Goal: Task Accomplishment & Management: Manage account settings

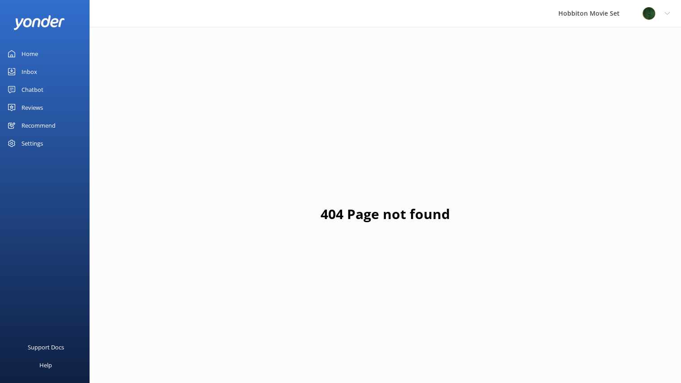
click at [50, 105] on link "Reviews" at bounding box center [45, 108] width 90 height 18
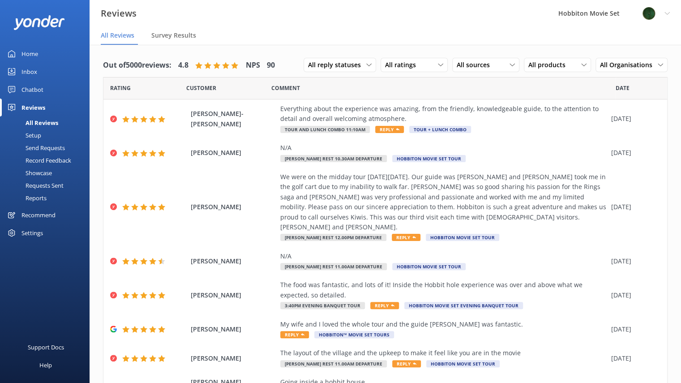
click at [40, 134] on div "Setup" at bounding box center [23, 135] width 36 height 13
click at [48, 186] on div "Requests Sent" at bounding box center [34, 185] width 58 height 13
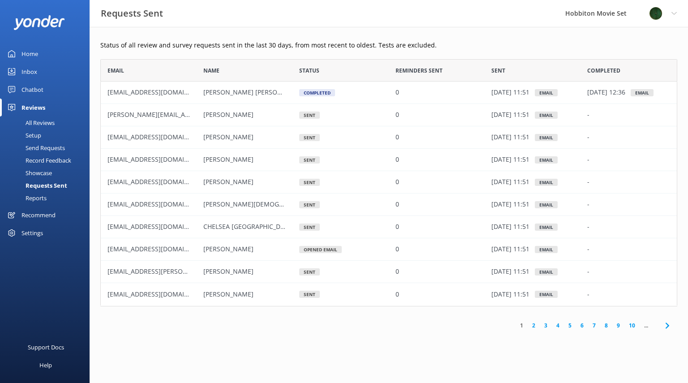
scroll to position [240, 570]
click at [531, 325] on link "2" at bounding box center [534, 325] width 12 height 9
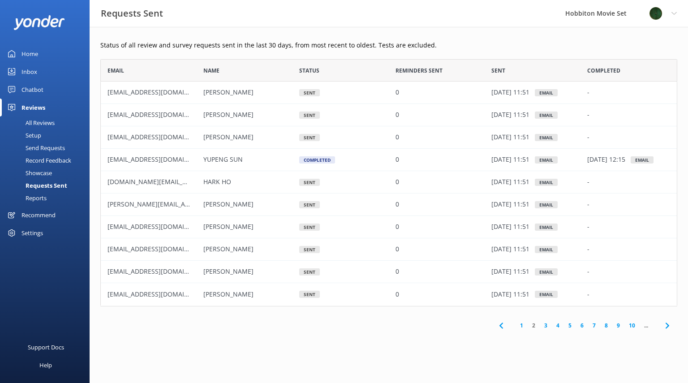
click at [39, 134] on div "Setup" at bounding box center [23, 135] width 36 height 13
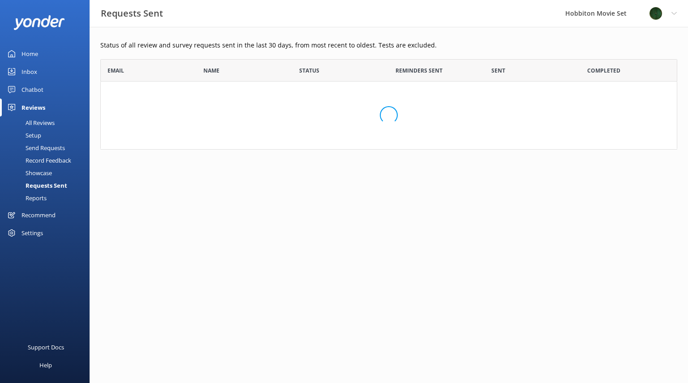
scroll to position [83, 570]
click at [36, 135] on div "Setup" at bounding box center [23, 135] width 36 height 13
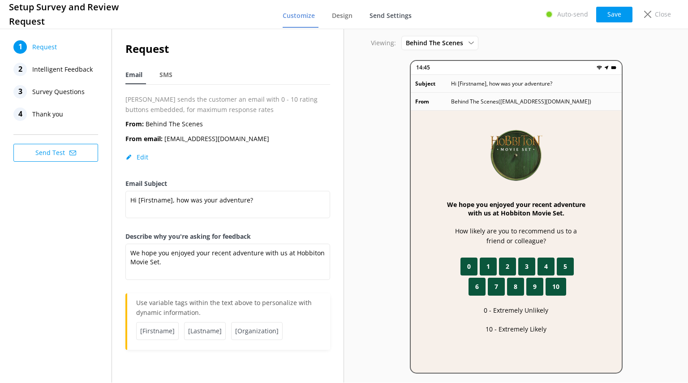
click at [396, 13] on span "Send Settings" at bounding box center [390, 15] width 42 height 9
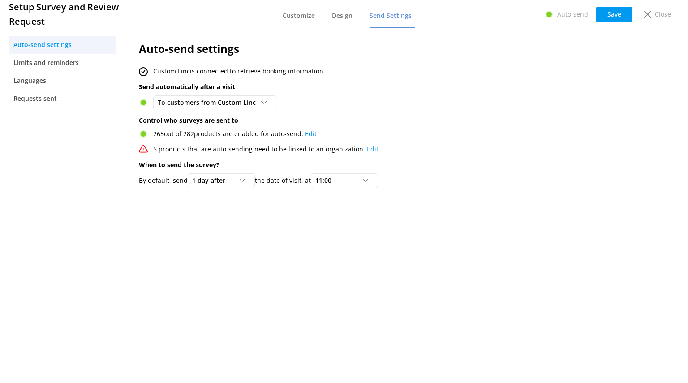
click at [306, 134] on link "Edit" at bounding box center [311, 133] width 12 height 9
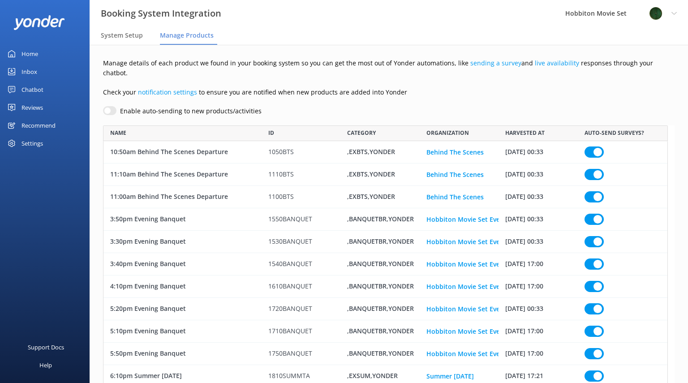
scroll to position [6323, 558]
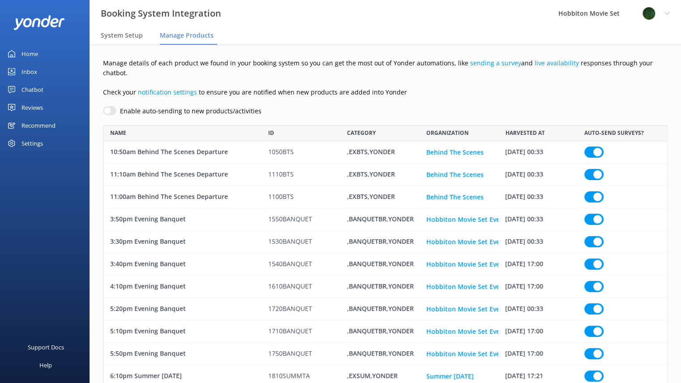
click at [28, 137] on div "Settings" at bounding box center [31, 143] width 21 height 18
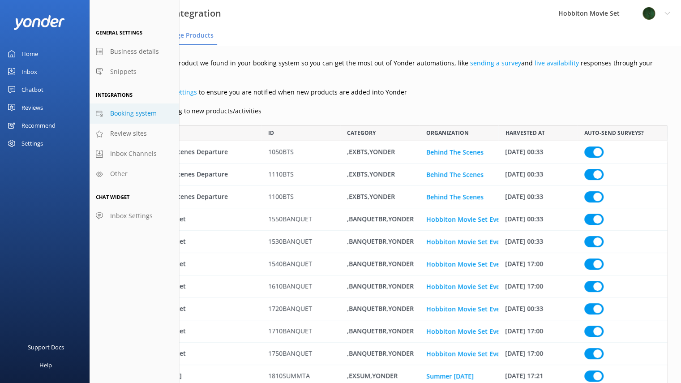
click at [124, 115] on span "Booking system" at bounding box center [133, 113] width 47 height 10
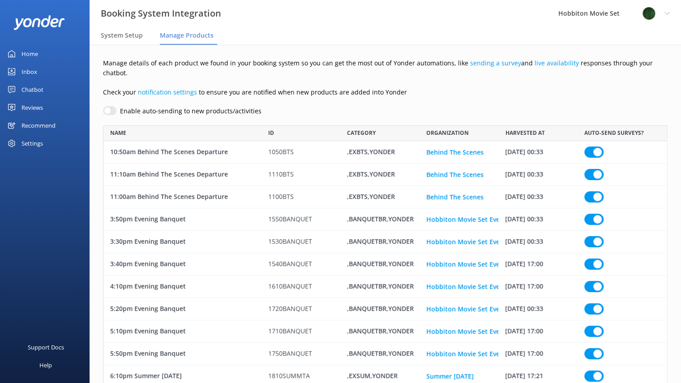
click at [29, 103] on div "Reviews" at bounding box center [31, 108] width 21 height 18
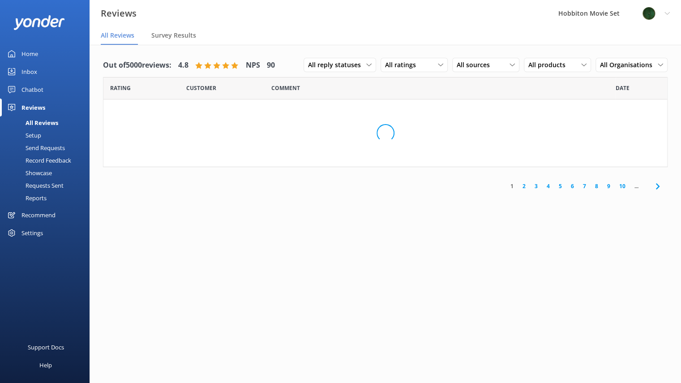
click at [30, 232] on div "Settings" at bounding box center [31, 233] width 21 height 18
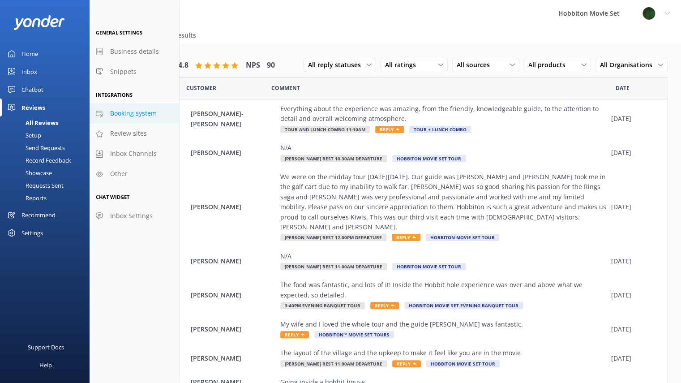
click at [132, 112] on span "Booking system" at bounding box center [133, 113] width 47 height 10
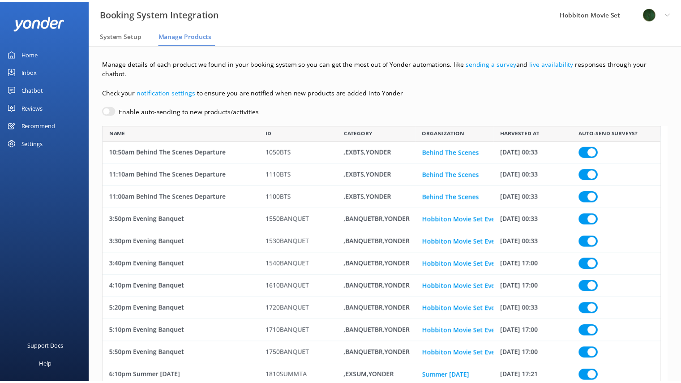
scroll to position [6323, 558]
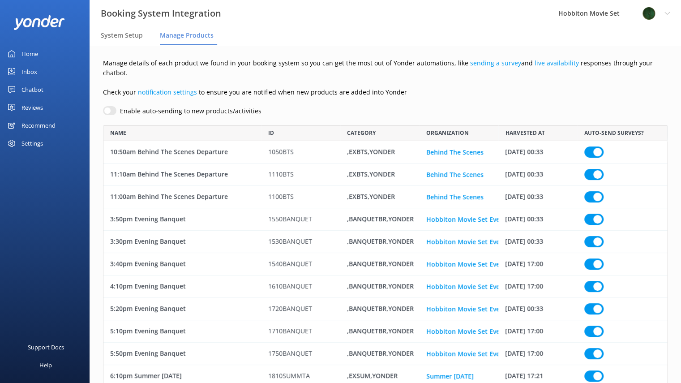
click at [40, 144] on div "Settings" at bounding box center [31, 143] width 21 height 18
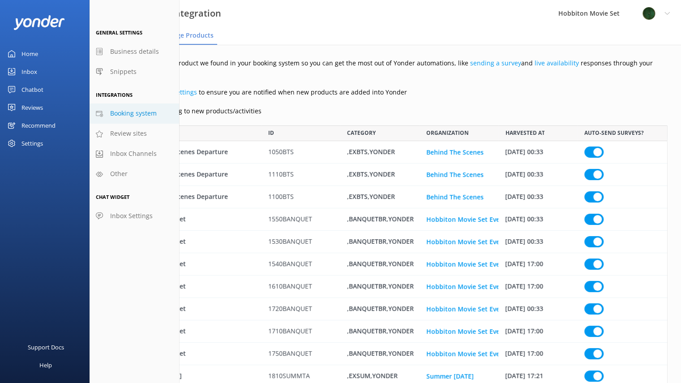
click at [129, 112] on span "Booking system" at bounding box center [133, 113] width 47 height 10
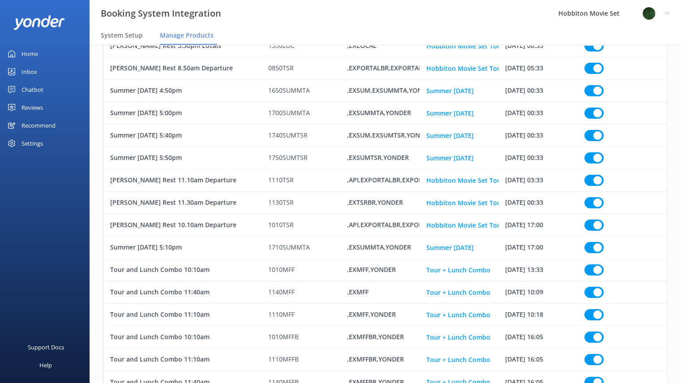
scroll to position [6090, 0]
